Goal: Information Seeking & Learning: Learn about a topic

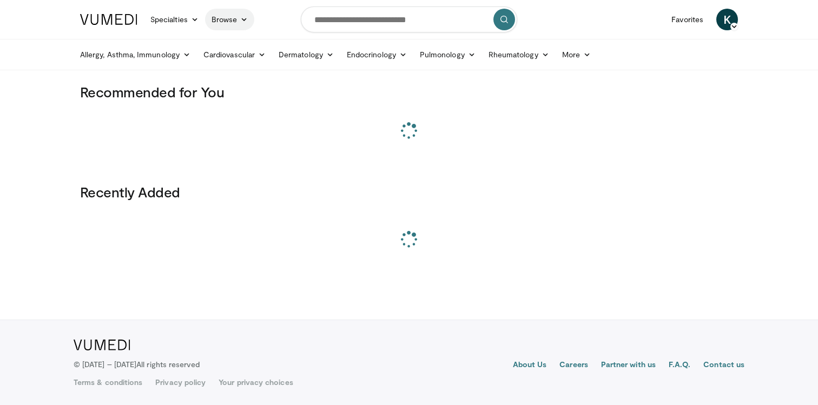
click at [224, 22] on link "Browse" at bounding box center [230, 20] width 50 height 22
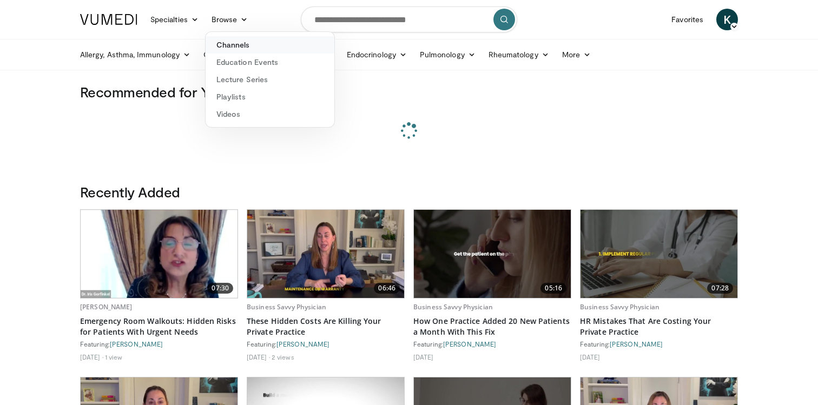
click at [226, 48] on link "Channels" at bounding box center [269, 44] width 129 height 17
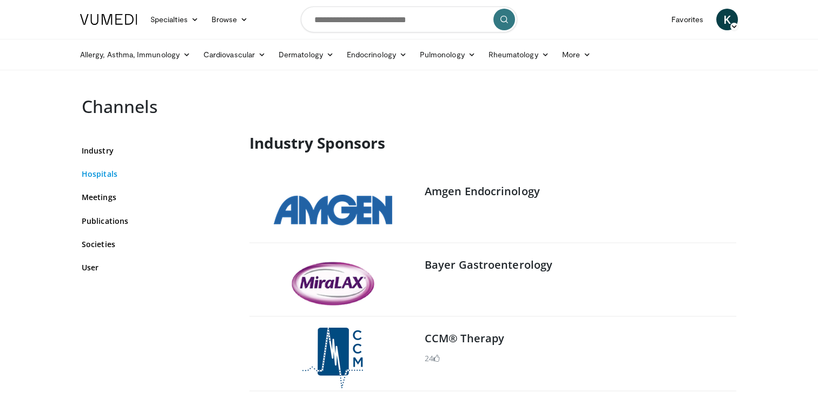
click at [109, 177] on link "Hospitals" at bounding box center [157, 173] width 151 height 11
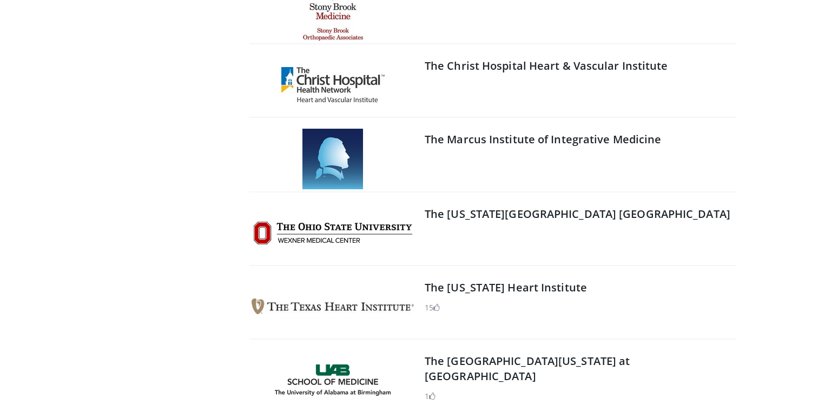
scroll to position [3968, 0]
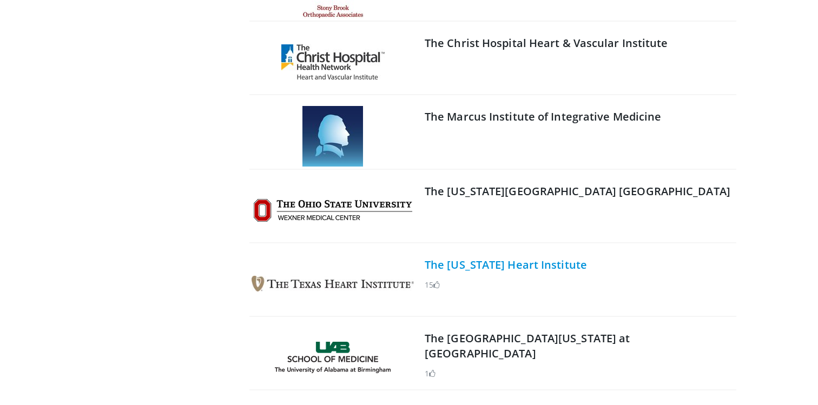
click at [479, 268] on link "The Texas Heart Institute" at bounding box center [505, 264] width 162 height 15
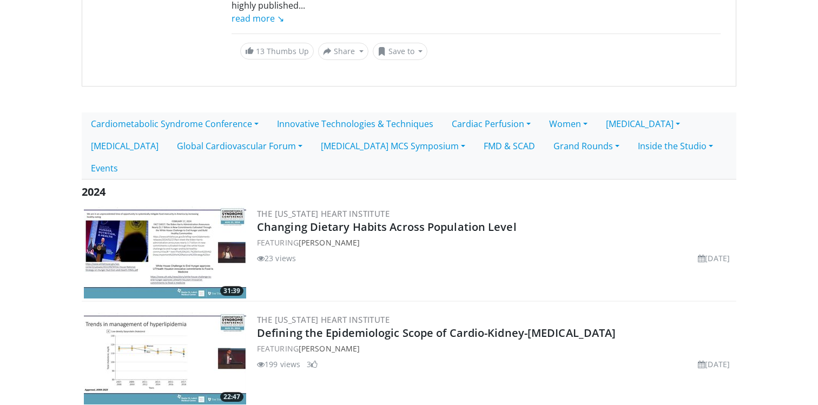
scroll to position [199, 0]
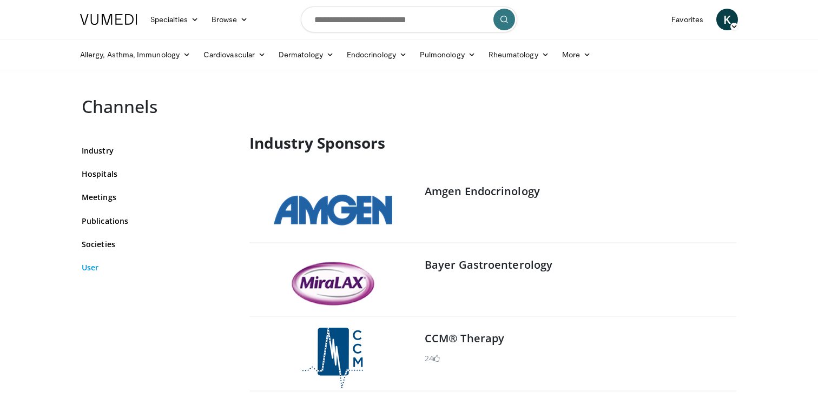
click at [95, 270] on link "User" at bounding box center [157, 267] width 151 height 11
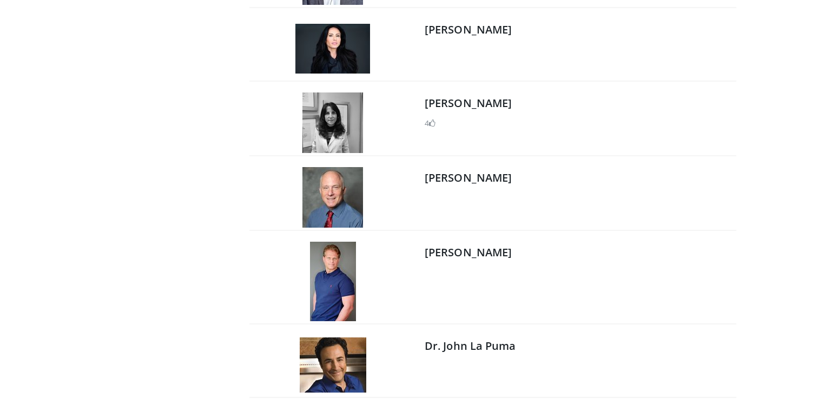
scroll to position [17455, 0]
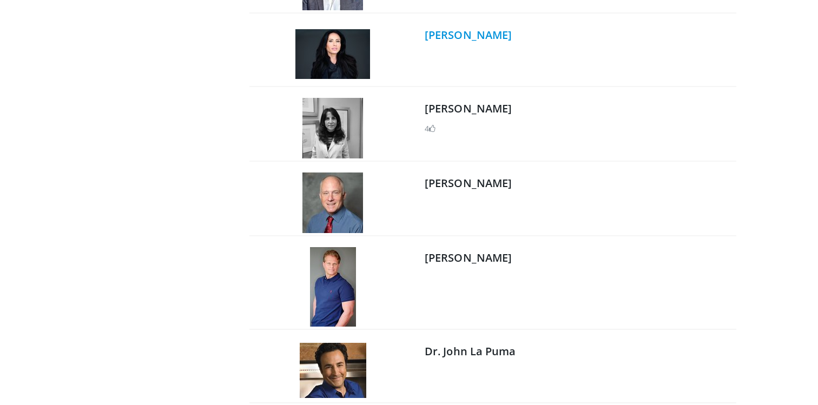
click at [495, 37] on link "Dr. Gabrielle Lyon" at bounding box center [467, 35] width 87 height 15
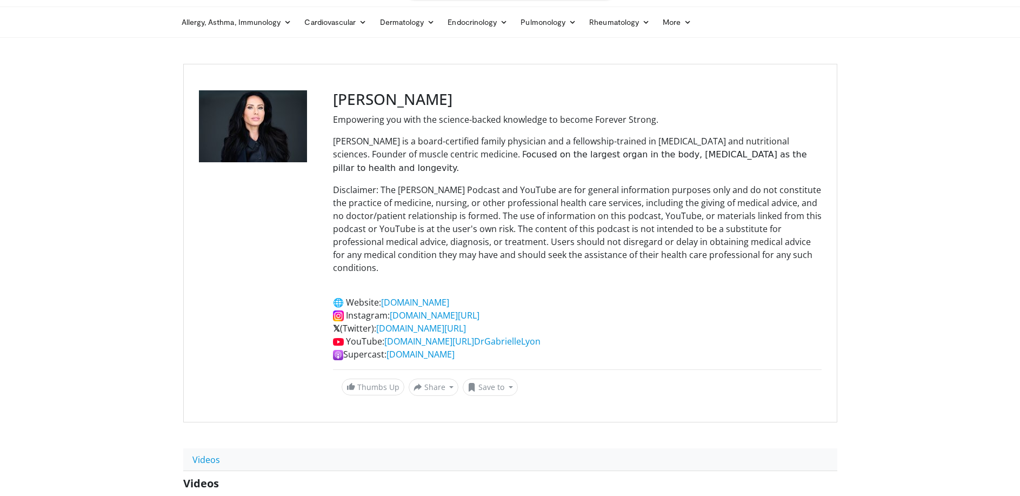
scroll to position [11, 0]
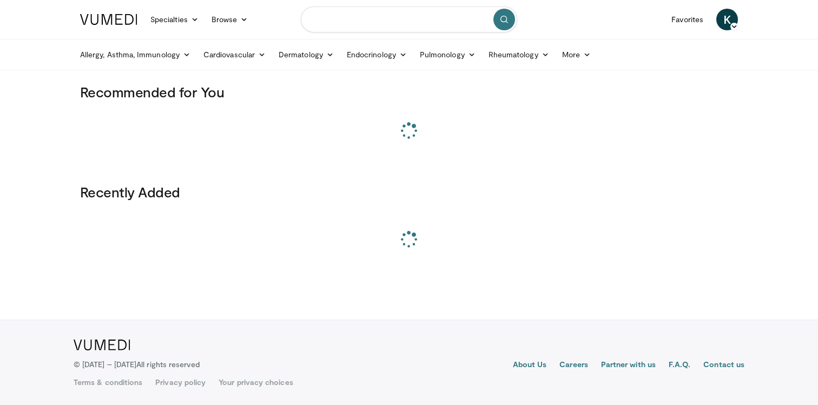
click at [343, 21] on input "Search topics, interventions" at bounding box center [409, 19] width 216 height 26
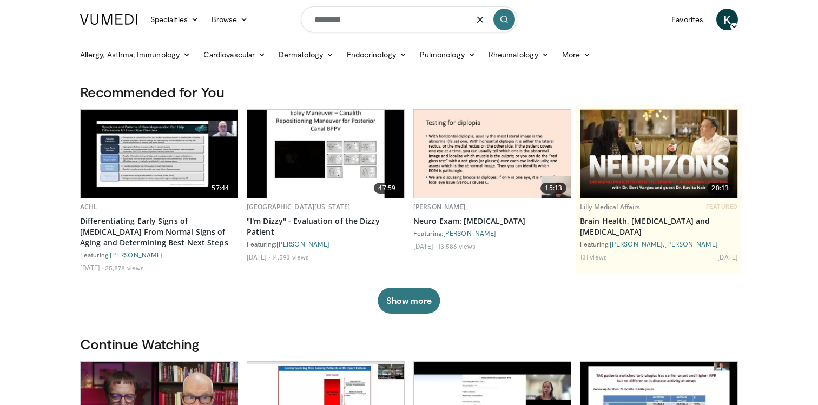
type input "********"
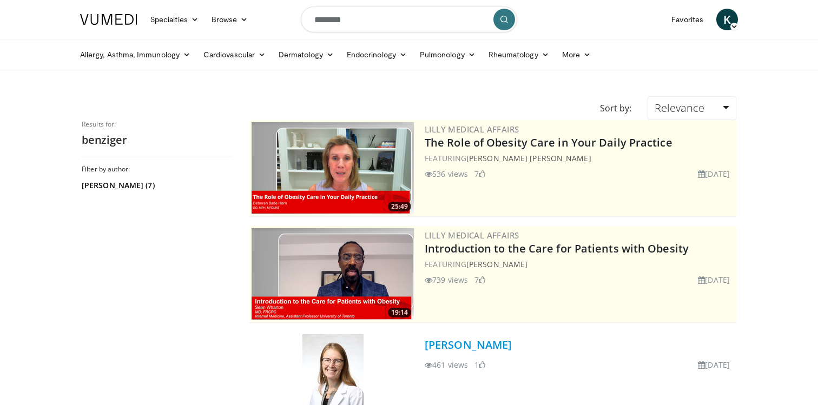
click at [461, 342] on link "[PERSON_NAME]" at bounding box center [467, 344] width 87 height 15
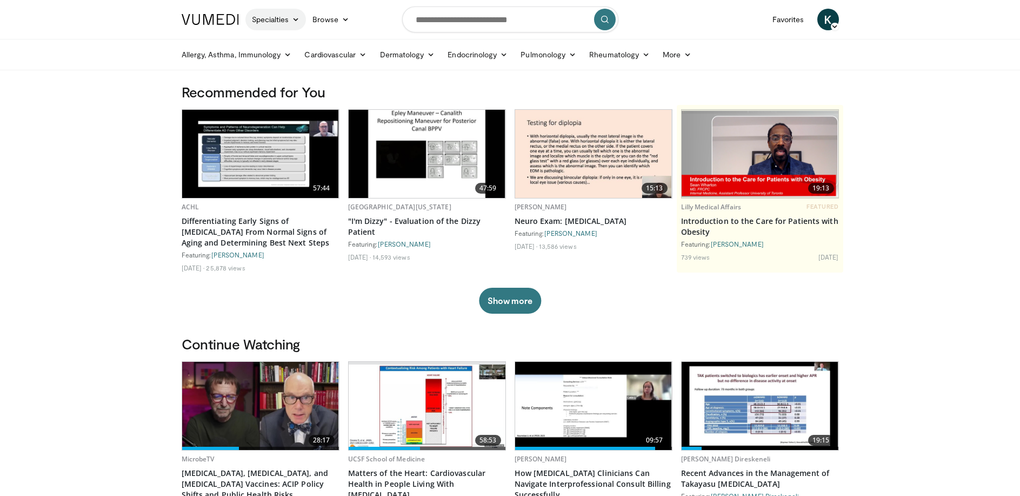
click at [272, 19] on link "Specialties" at bounding box center [275, 20] width 61 height 22
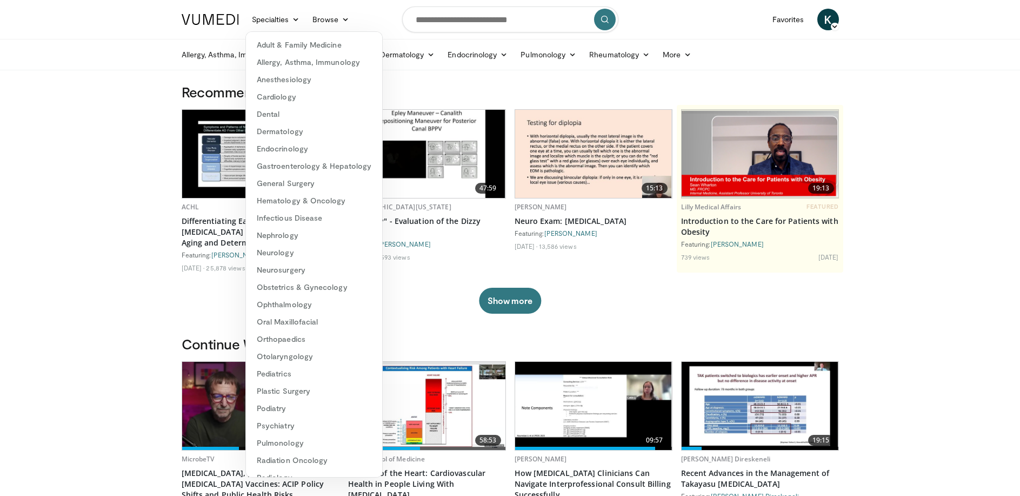
click at [175, 55] on div "Allergy, Asthma, Immunology Allergies Asthma Dermatitis Immunology Rhinosinusit…" at bounding box center [510, 54] width 671 height 30
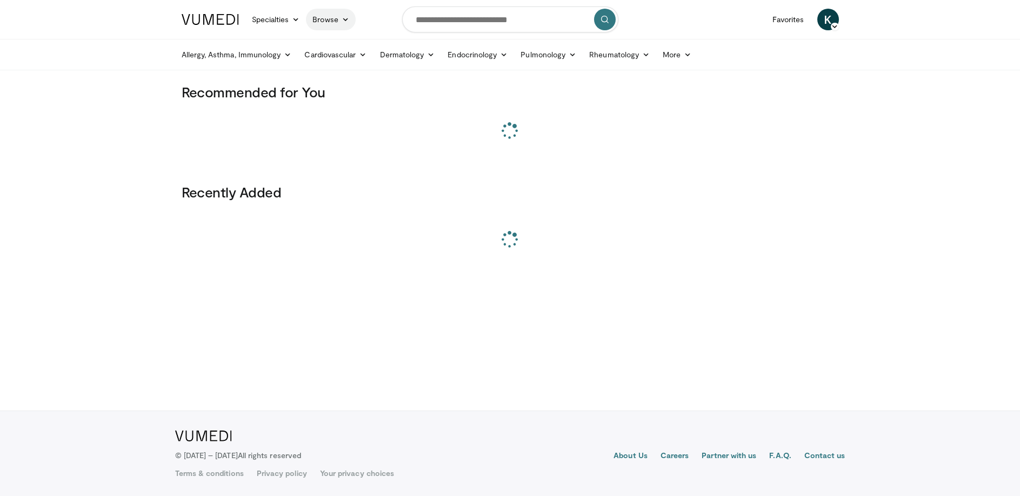
click at [351, 18] on link "Browse" at bounding box center [331, 20] width 50 height 22
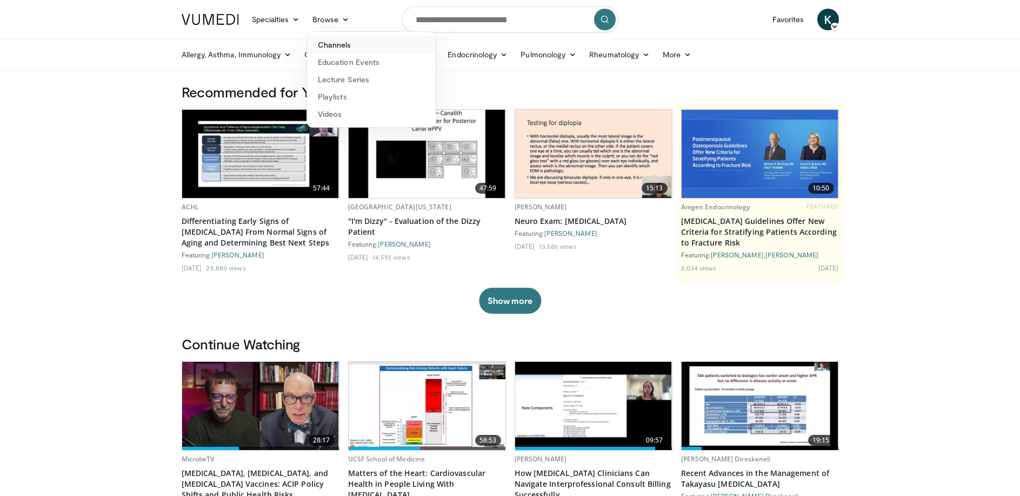
click at [342, 41] on link "Channels" at bounding box center [371, 44] width 129 height 17
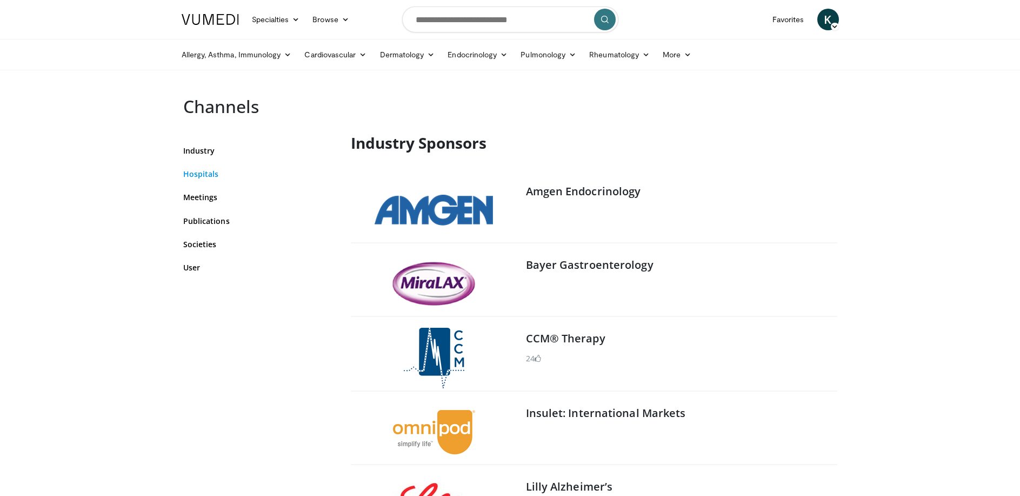
click at [207, 175] on link "Hospitals" at bounding box center [258, 173] width 151 height 11
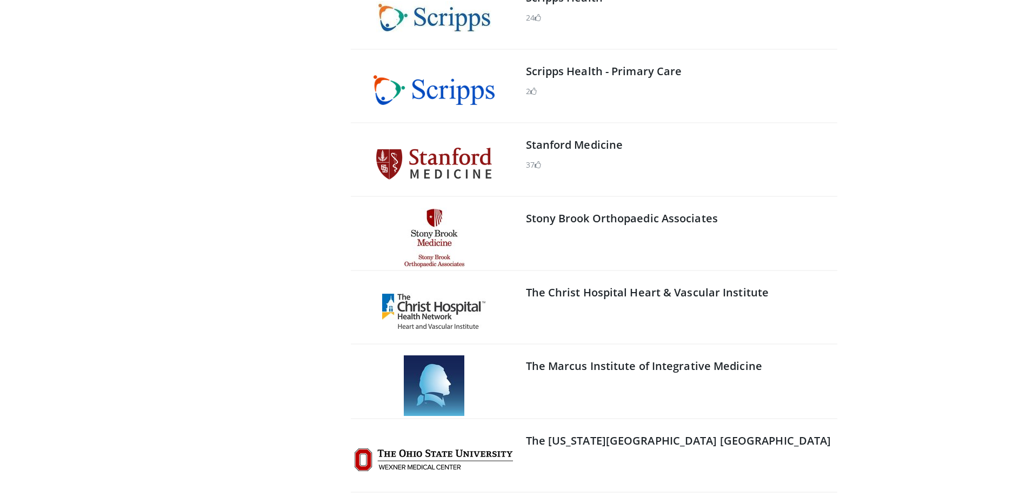
scroll to position [3720, 0]
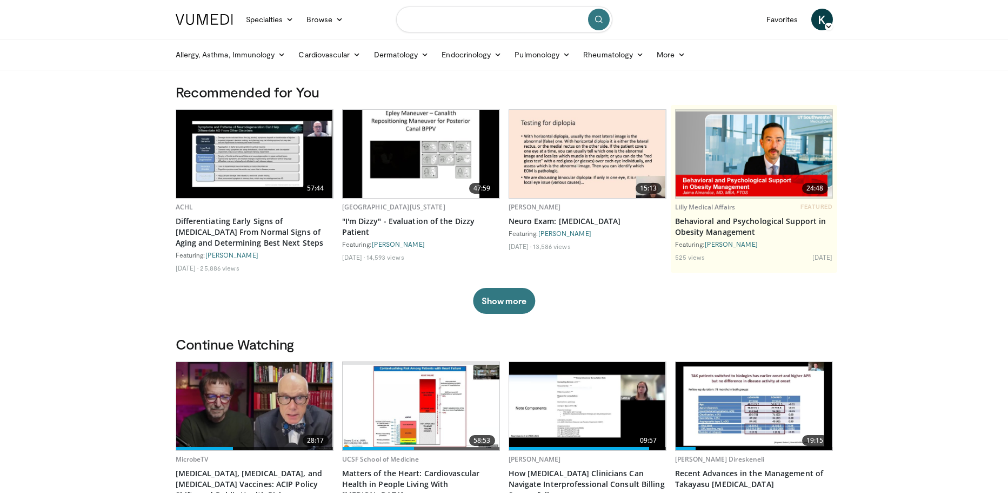
click at [423, 18] on input "Search topics, interventions" at bounding box center [504, 19] width 216 height 26
type input "****"
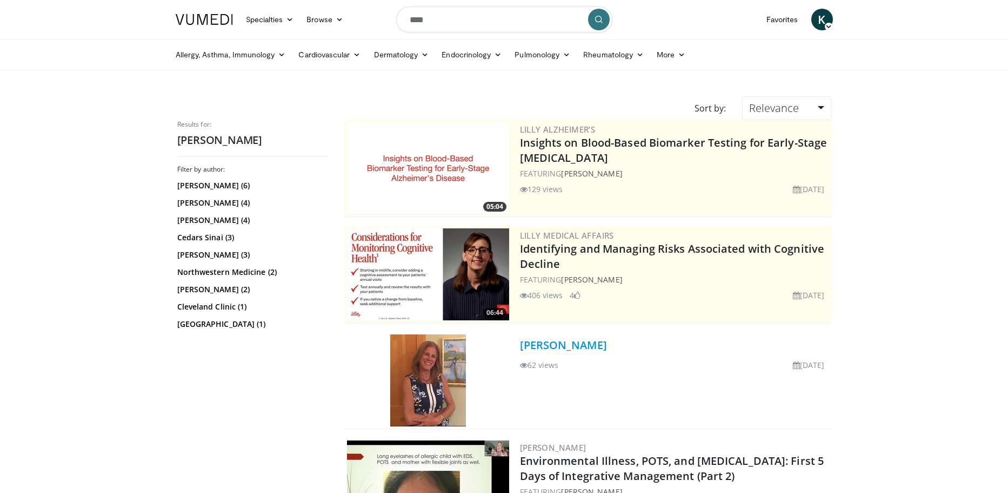
click at [561, 341] on link "[PERSON_NAME]" at bounding box center [563, 344] width 87 height 15
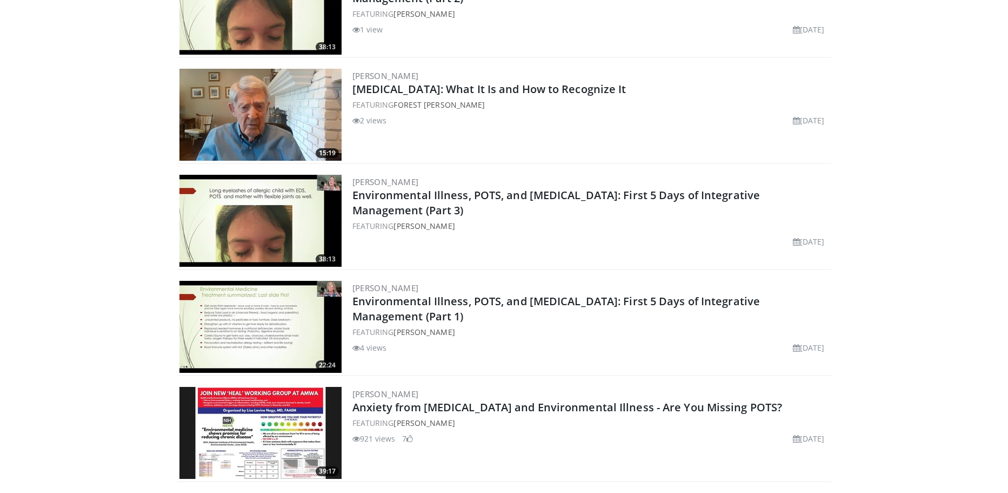
scroll to position [767, 0]
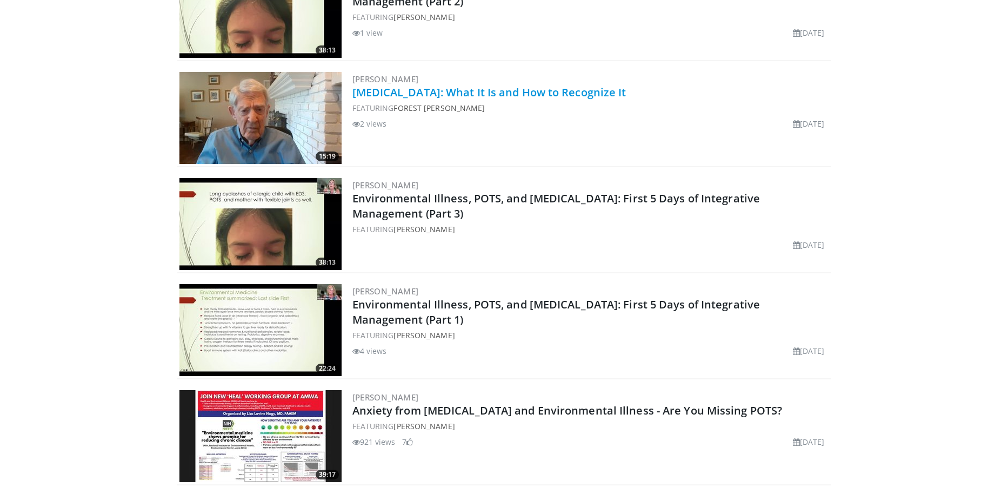
click at [472, 95] on link "[MEDICAL_DATA]: What It Is and How to Recognize It" at bounding box center [490, 92] width 274 height 15
click at [627, 99] on link "[MEDICAL_DATA]: What It Is and How to Recognize It" at bounding box center [490, 92] width 274 height 15
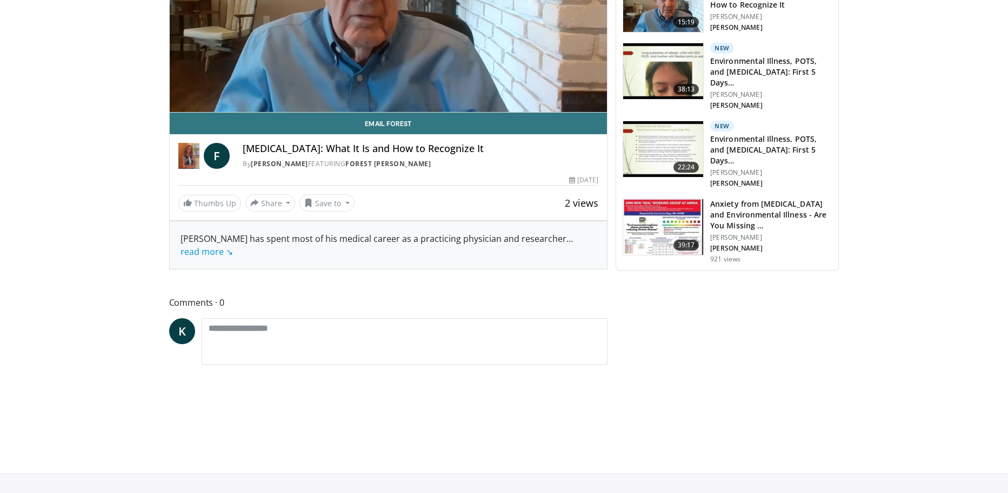
scroll to position [866, 0]
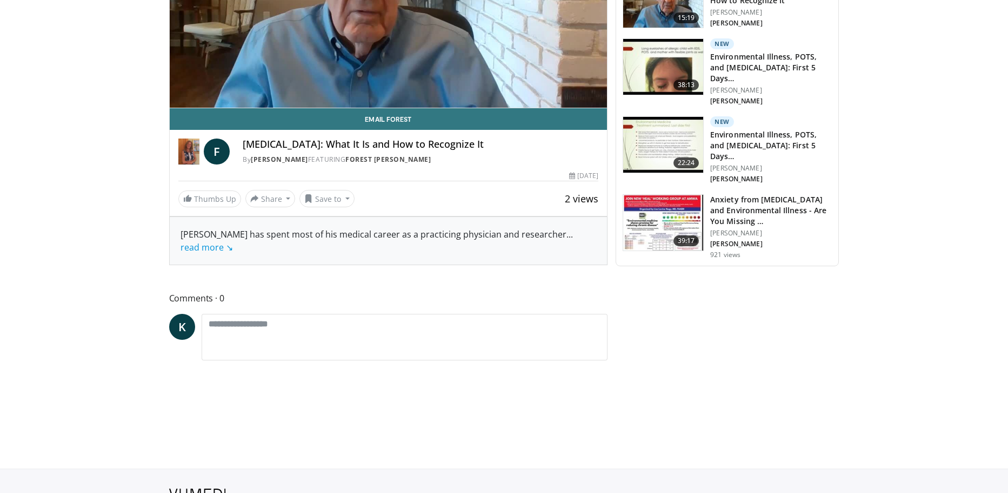
click at [198, 241] on link "read more ↘" at bounding box center [207, 247] width 52 height 12
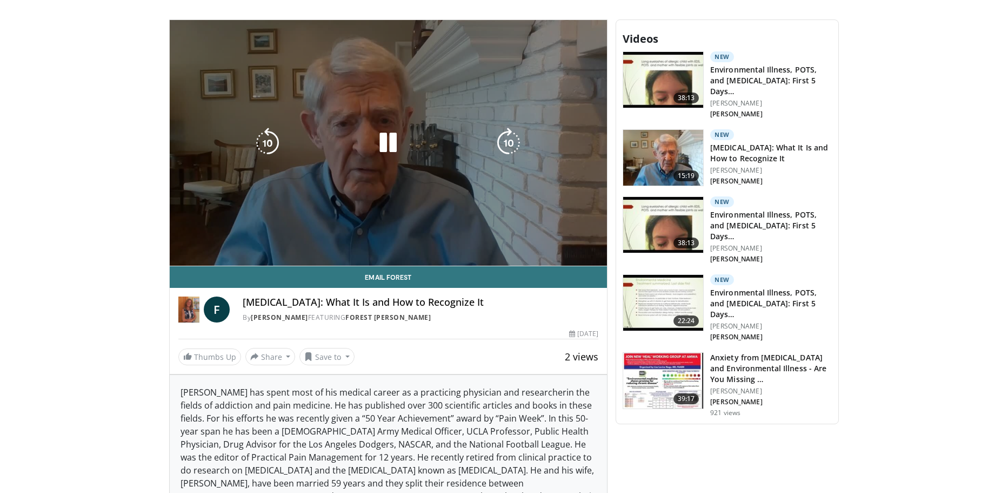
scroll to position [709, 0]
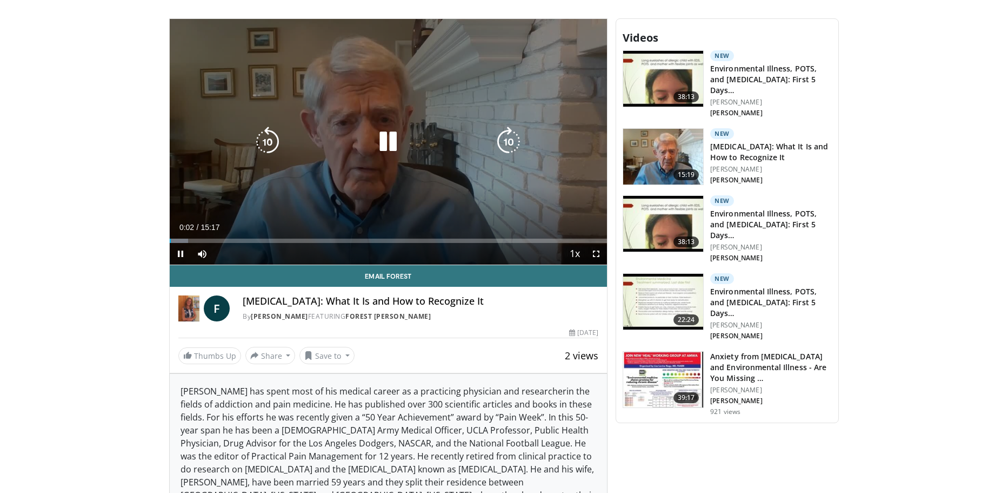
click at [395, 131] on icon "Video Player" at bounding box center [388, 142] width 30 height 30
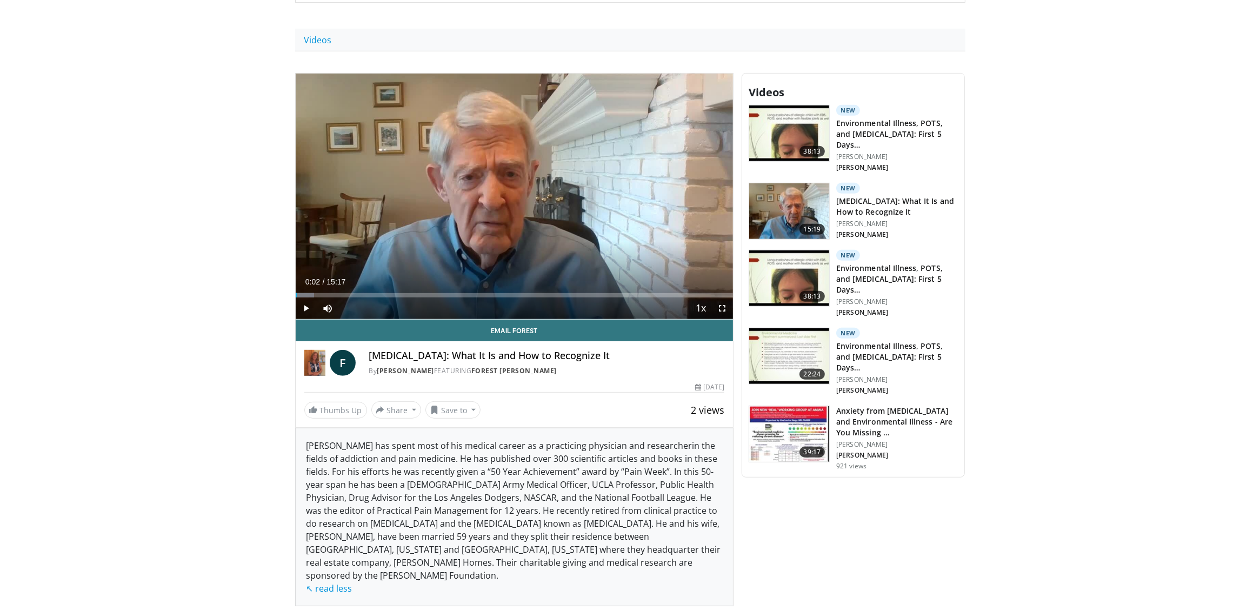
scroll to position [658, 0]
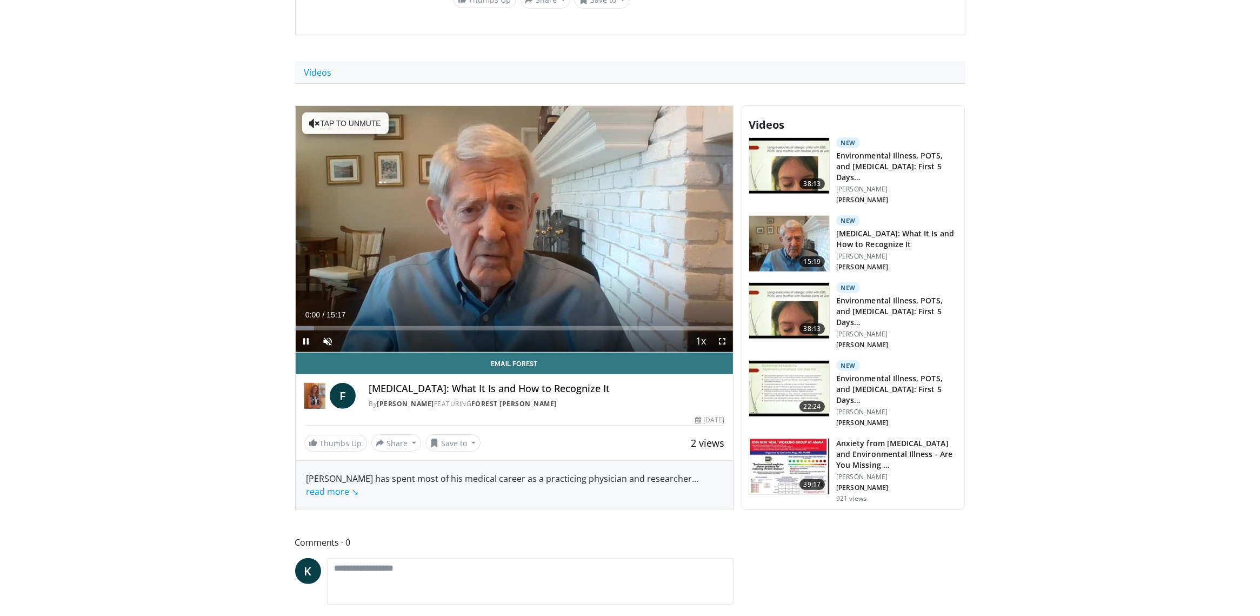
scroll to position [630, 0]
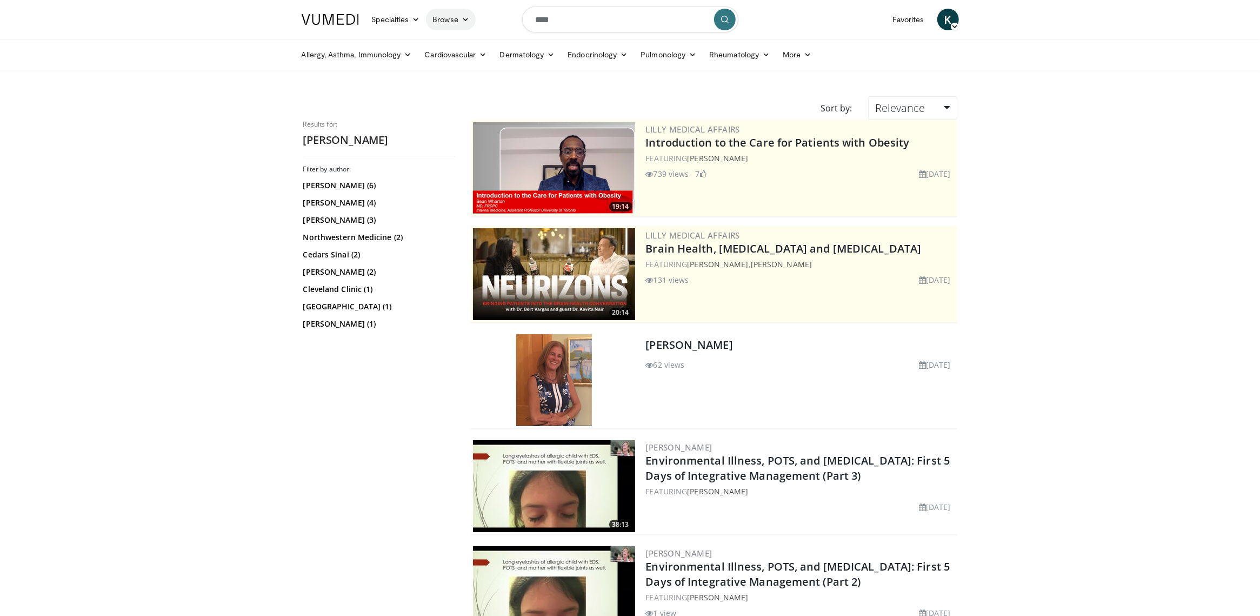
drag, startPoint x: 453, startPoint y: 16, endPoint x: 460, endPoint y: 30, distance: 15.0
click at [453, 16] on link "Browse" at bounding box center [451, 20] width 50 height 22
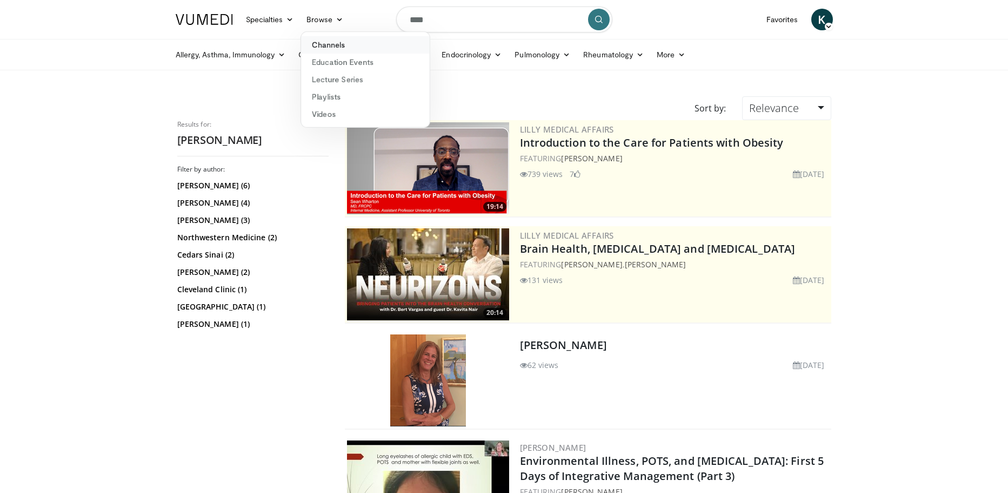
click at [342, 49] on link "Channels" at bounding box center [365, 44] width 129 height 17
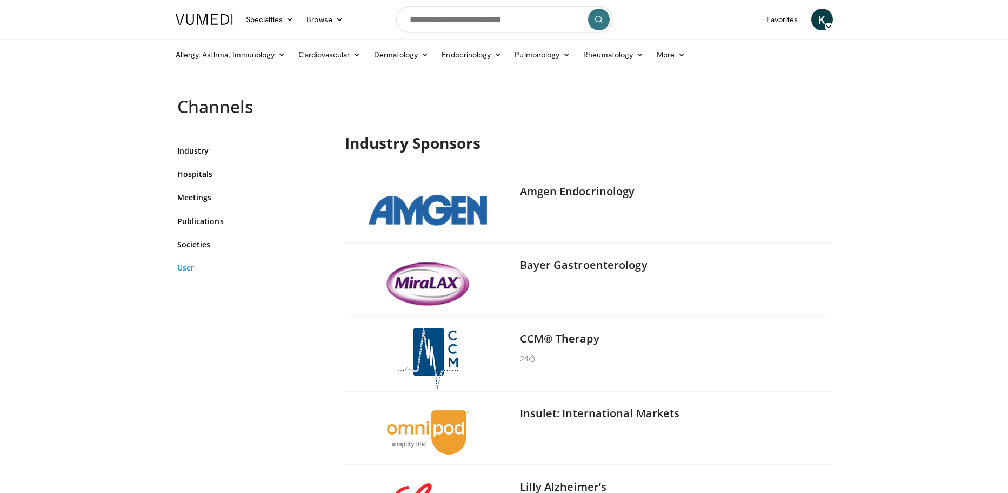
click at [189, 262] on link "User" at bounding box center [252, 267] width 151 height 11
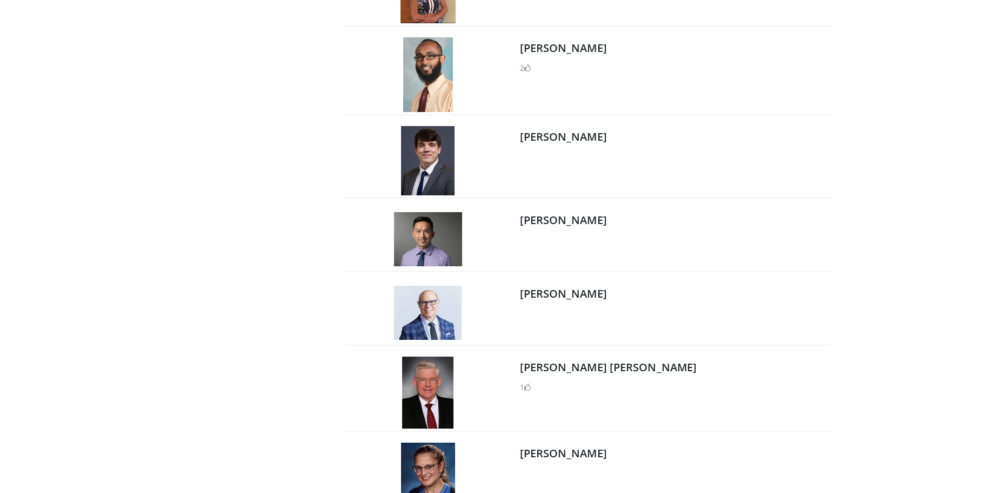
scroll to position [18405, 0]
click at [547, 137] on link "Dr. Nathan Ramsbacher" at bounding box center [563, 136] width 87 height 15
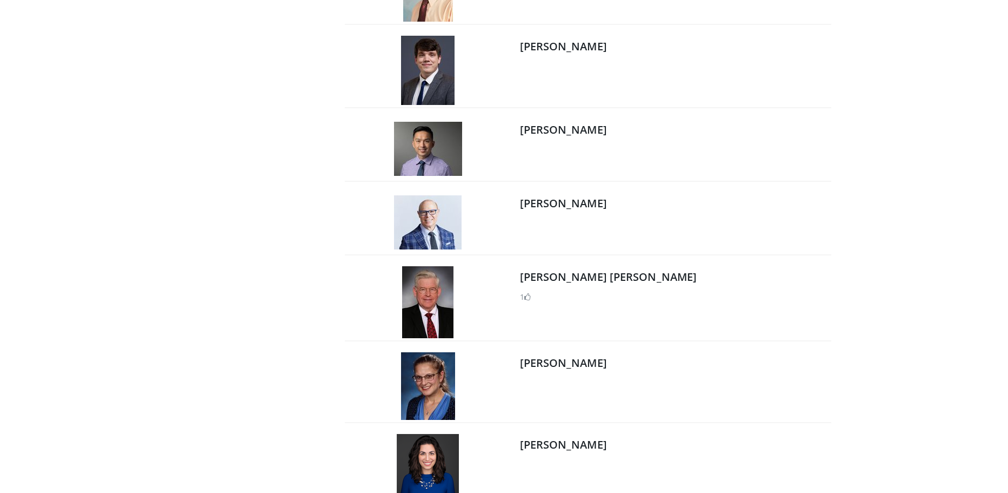
scroll to position [18498, 0]
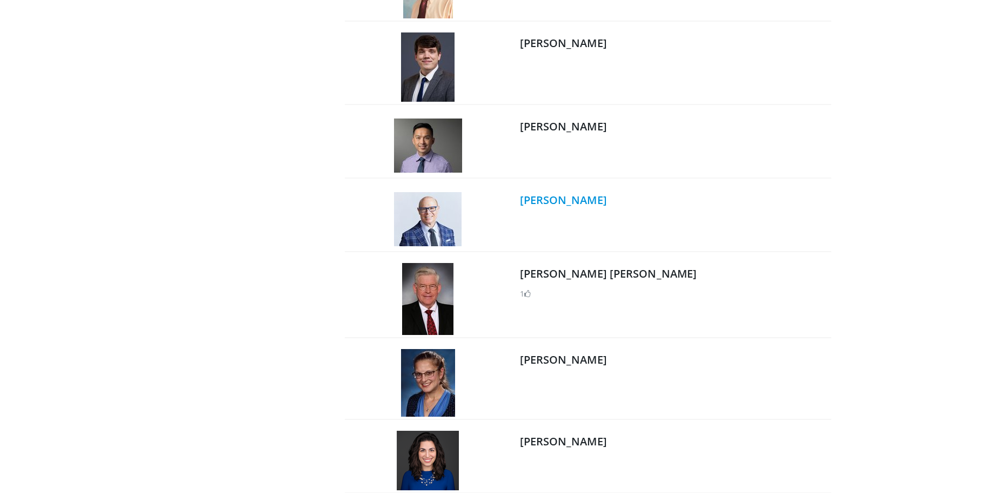
click at [553, 203] on link "Dr. Robert S. Rosenson" at bounding box center [563, 200] width 87 height 15
click at [542, 352] on link "[PERSON_NAME]" at bounding box center [563, 359] width 87 height 15
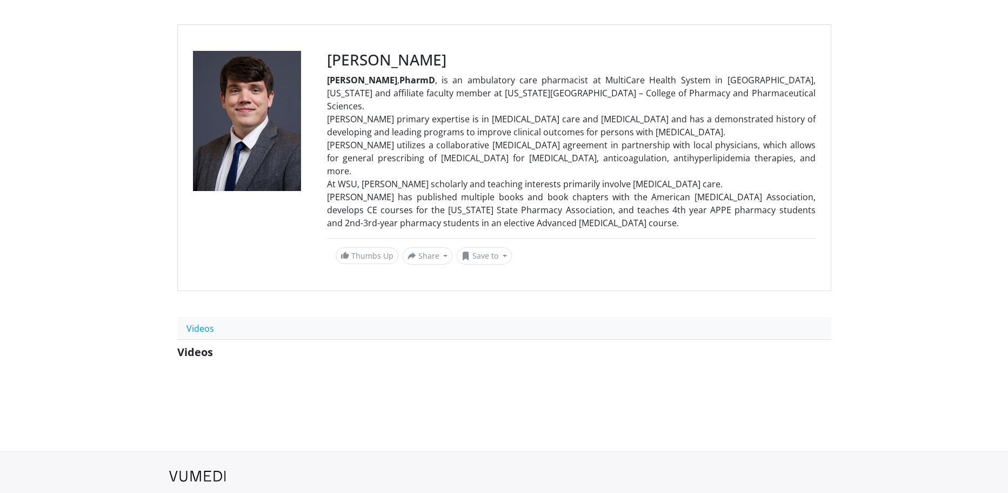
scroll to position [89, 0]
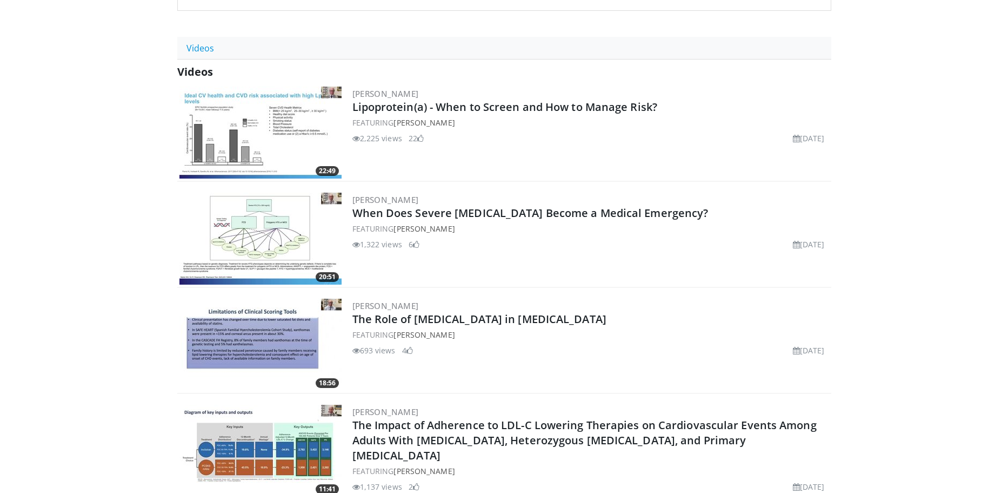
scroll to position [393, 0]
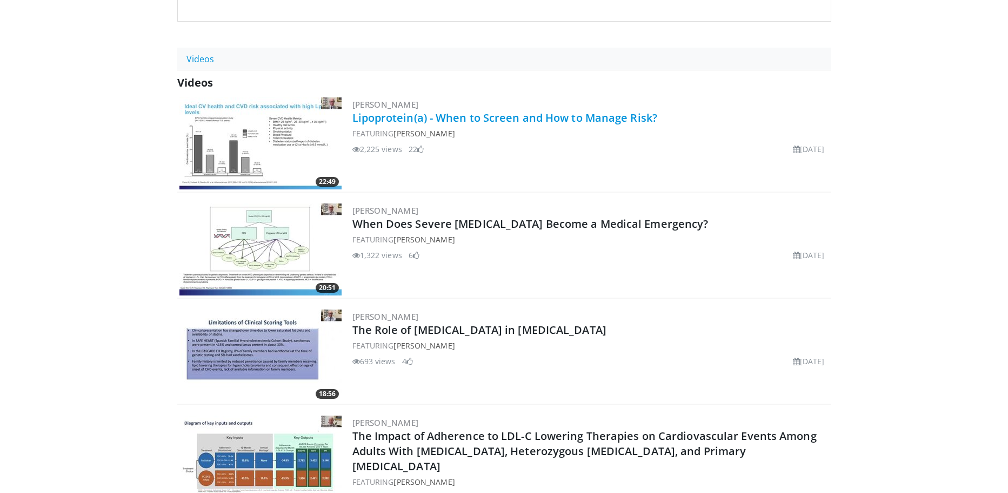
click at [422, 110] on link "Lipoprotein(a) - When to Screen and How to Manage Risk?" at bounding box center [506, 117] width 306 height 15
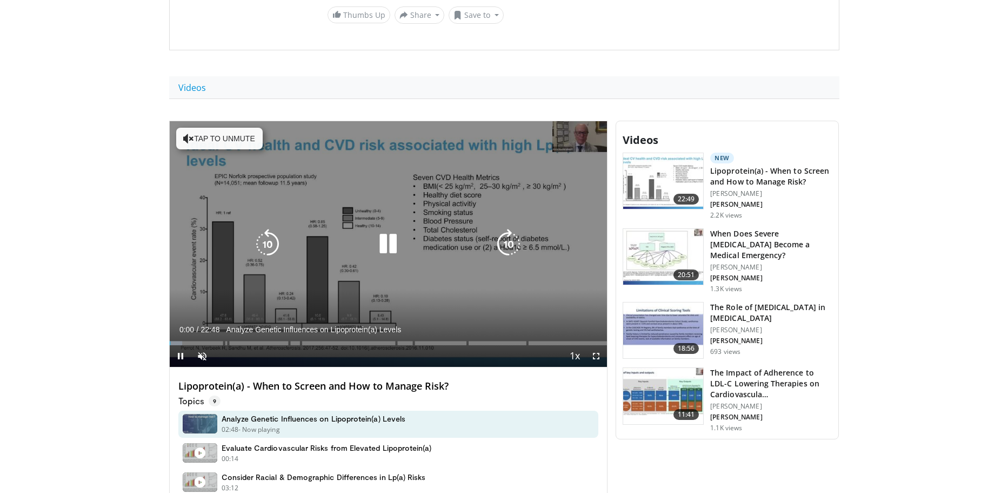
scroll to position [384, 0]
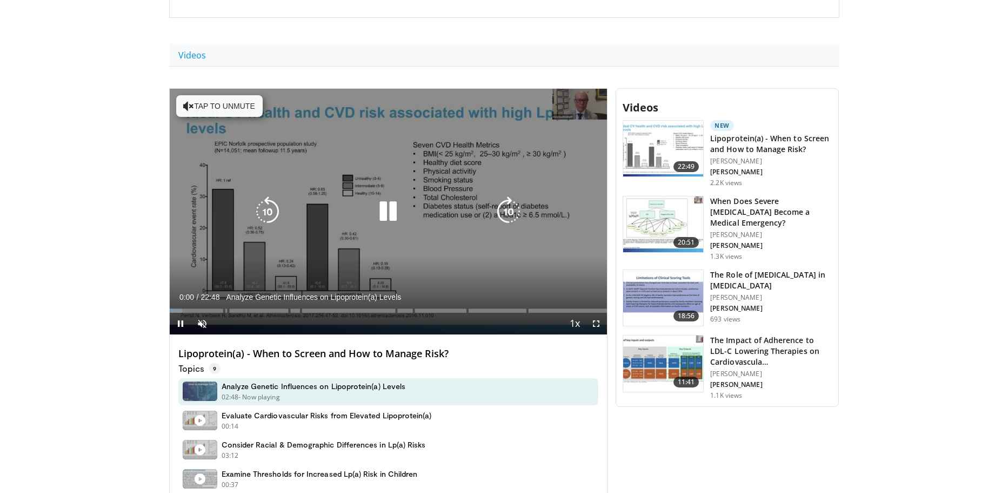
click at [384, 205] on icon "Video Player" at bounding box center [388, 211] width 30 height 30
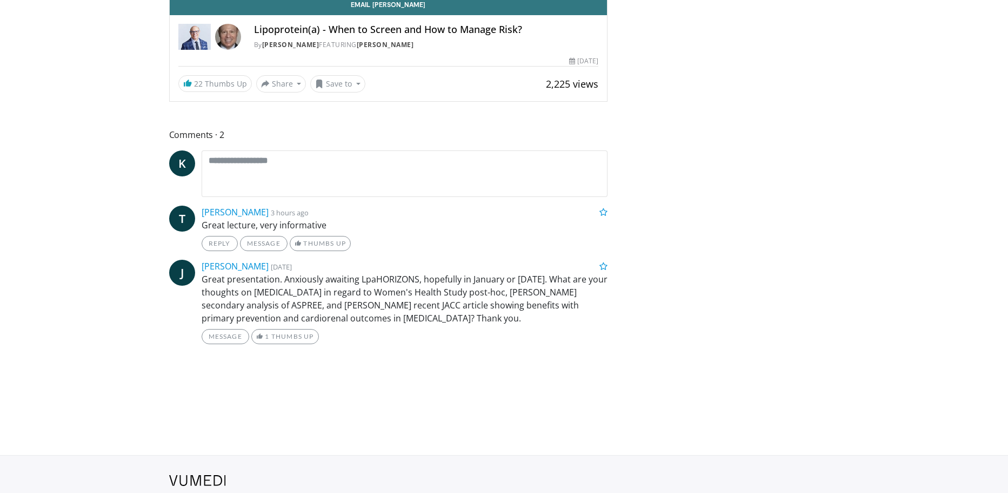
scroll to position [1040, 0]
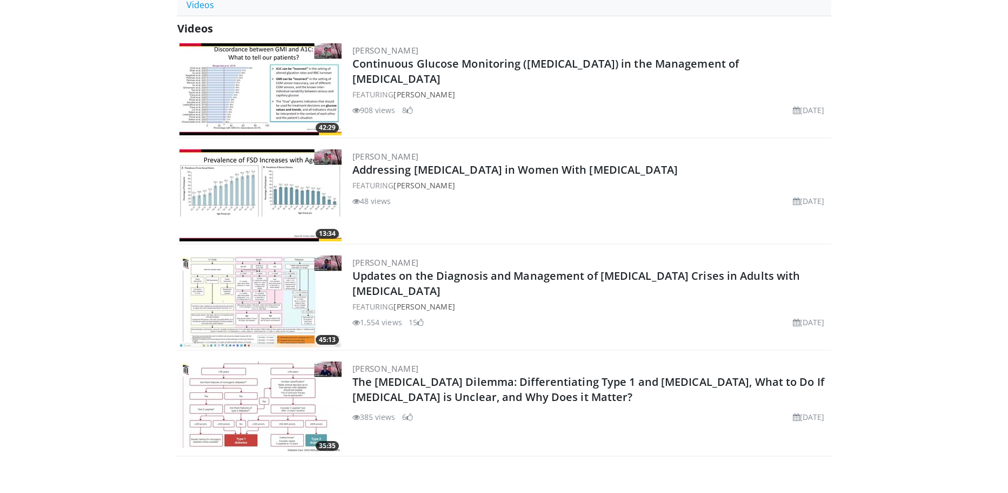
scroll to position [370, 0]
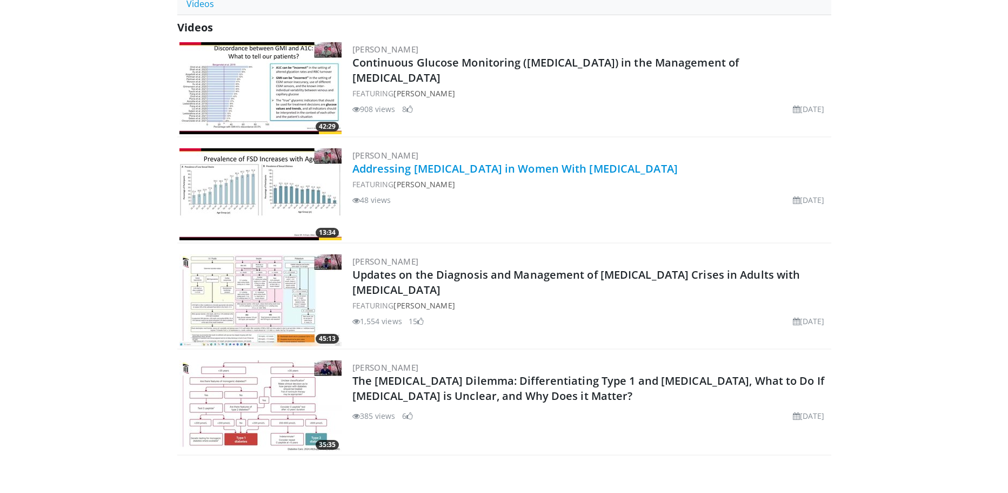
click at [422, 170] on link "Addressing [MEDICAL_DATA] in Women With [MEDICAL_DATA]" at bounding box center [516, 168] width 326 height 15
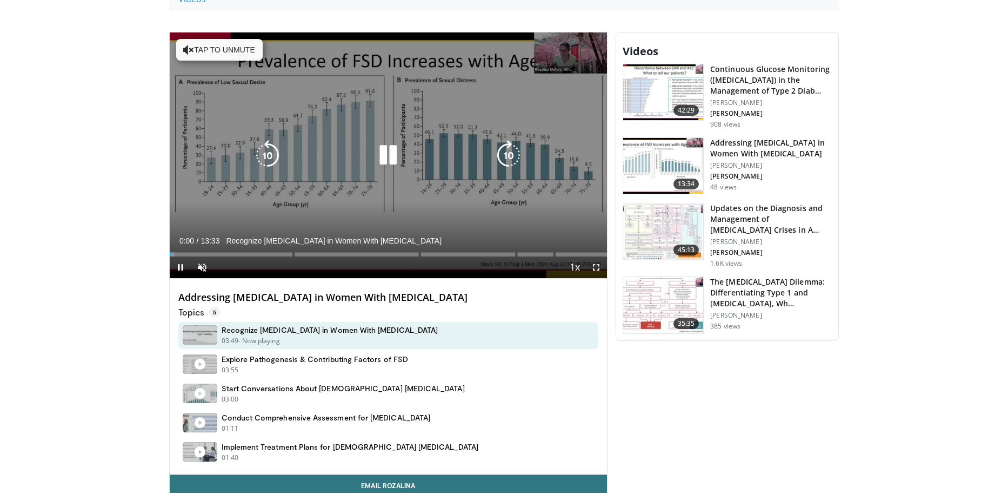
scroll to position [389, 0]
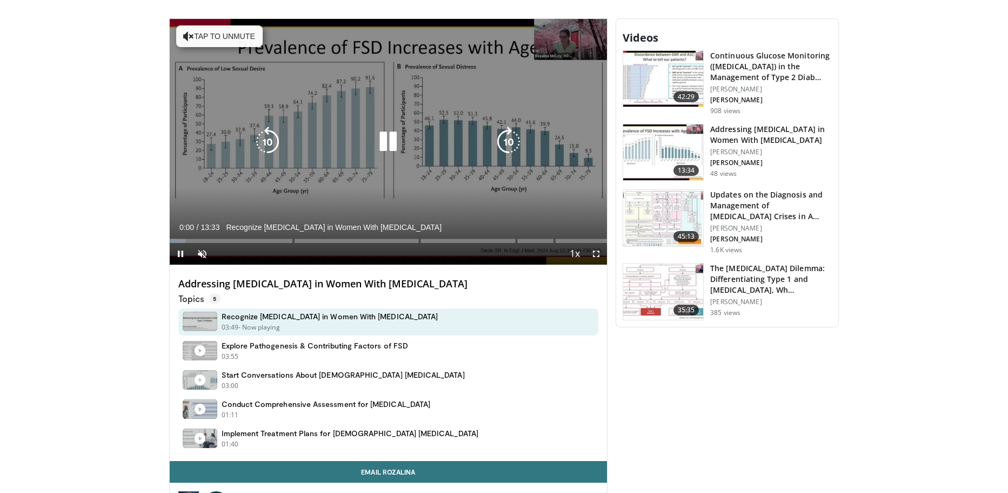
click at [395, 128] on icon "Video Player" at bounding box center [388, 142] width 30 height 30
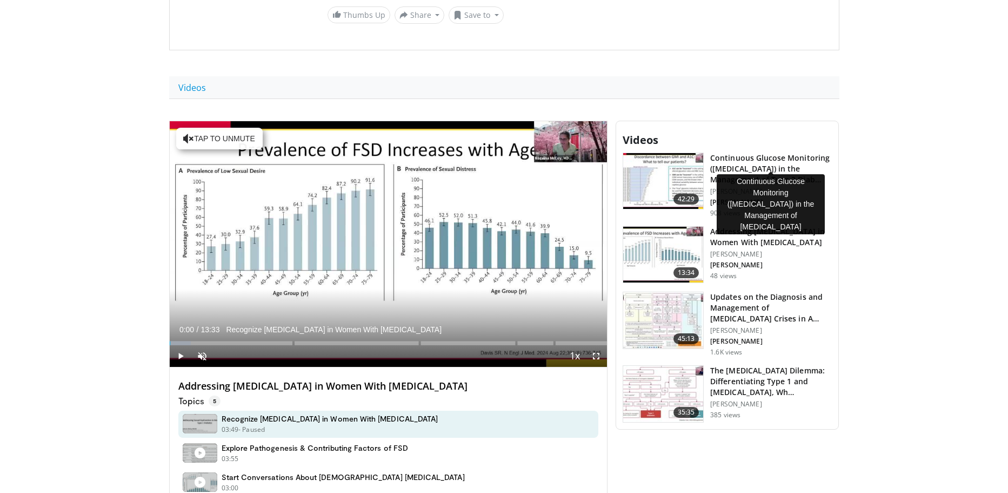
scroll to position [293, 0]
